Goal: Use online tool/utility: Utilize a website feature to perform a specific function

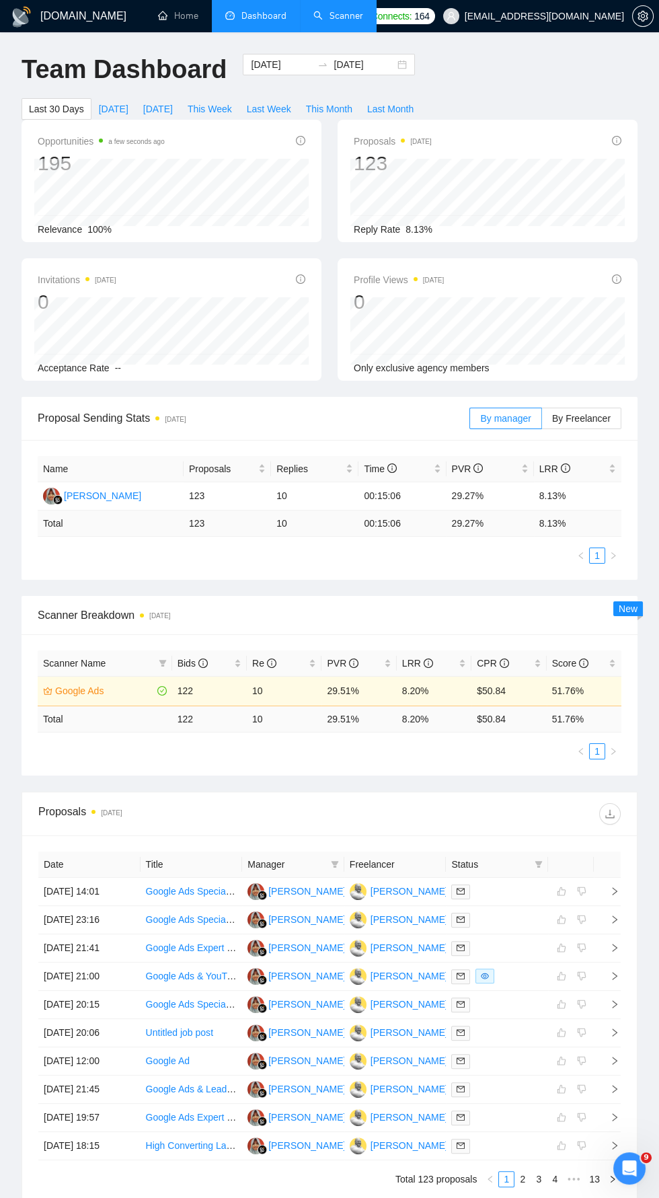
click at [353, 22] on link "Scanner" at bounding box center [339, 15] width 50 height 11
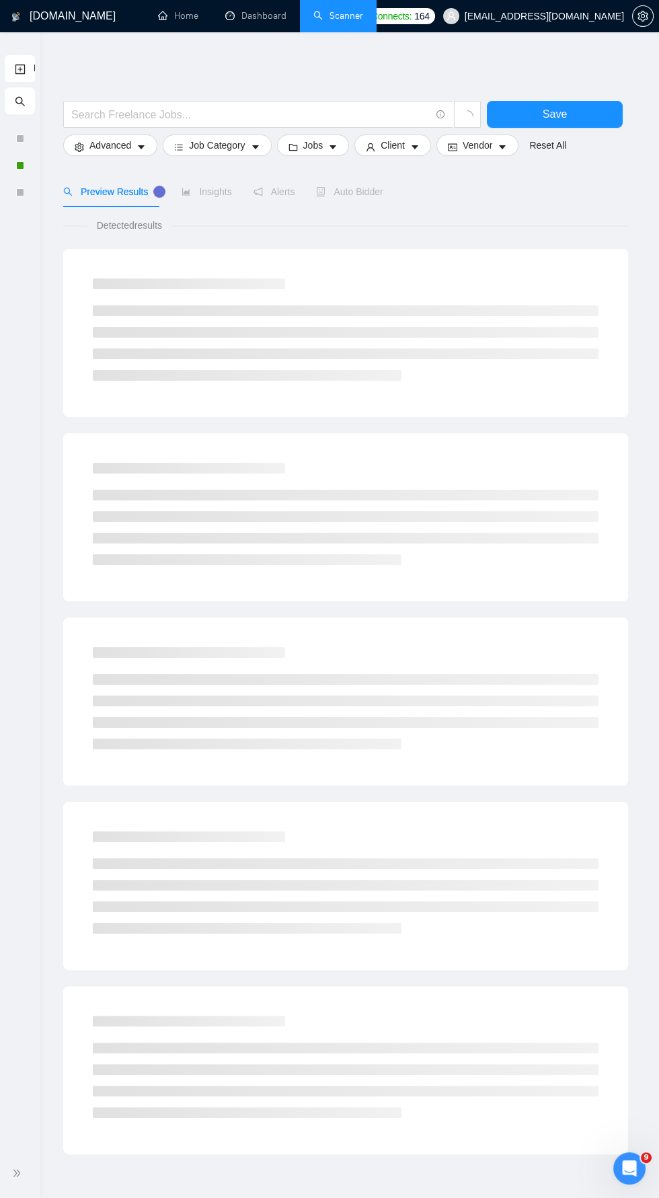
click at [23, 1173] on span "double-right" at bounding box center [18, 1173] width 13 height 13
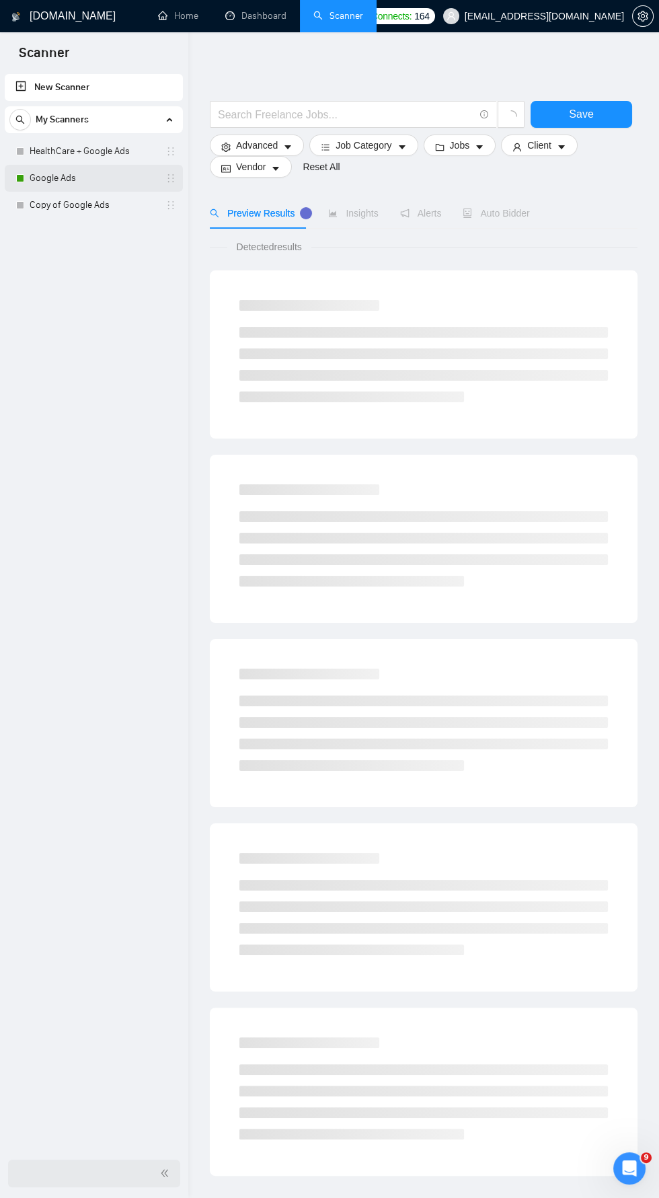
click at [85, 182] on link "Google Ads" at bounding box center [94, 178] width 128 height 27
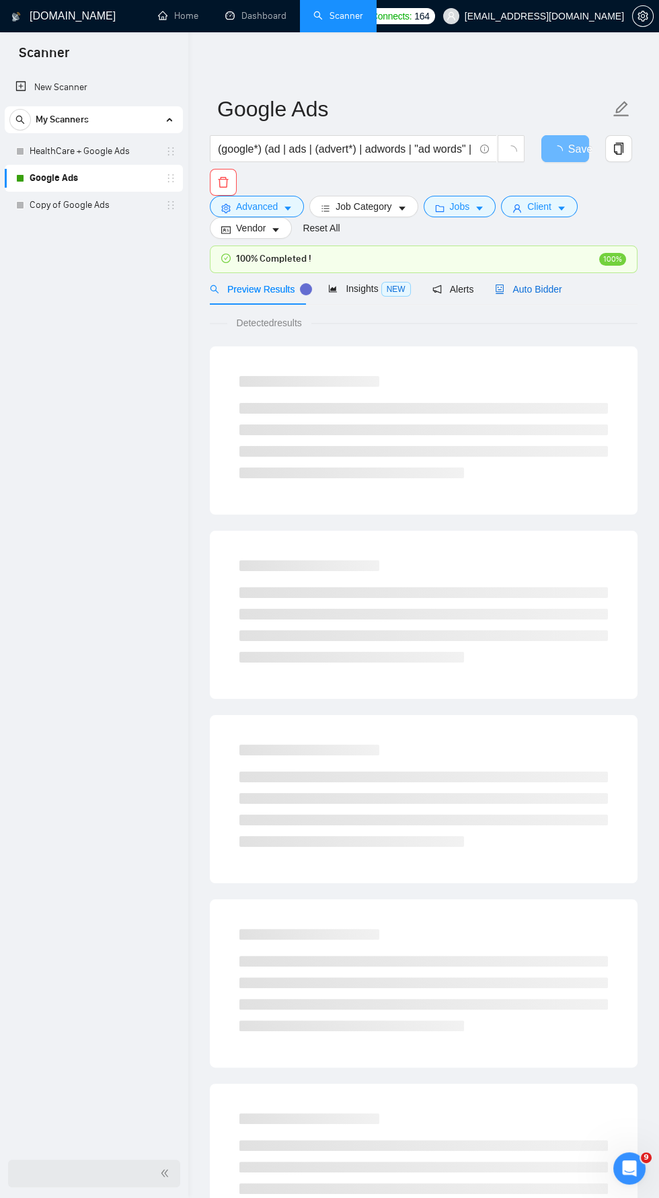
click at [532, 286] on span "Auto Bidder" at bounding box center [528, 289] width 67 height 11
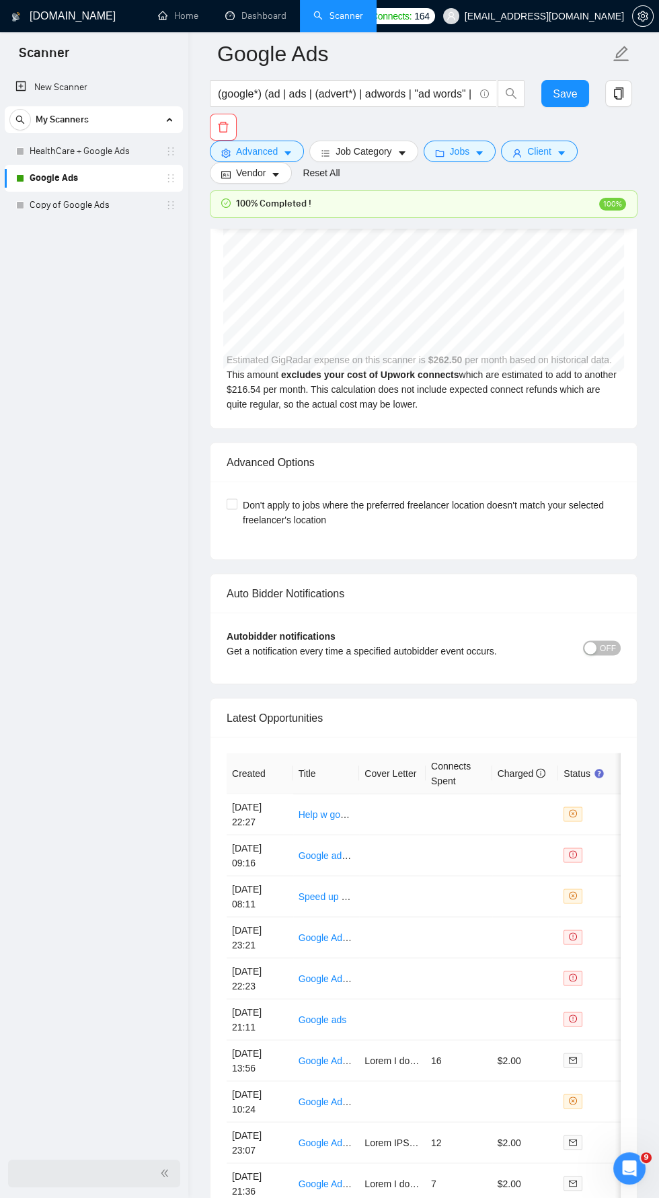
scroll to position [3264, 0]
